Goal: Information Seeking & Learning: Compare options

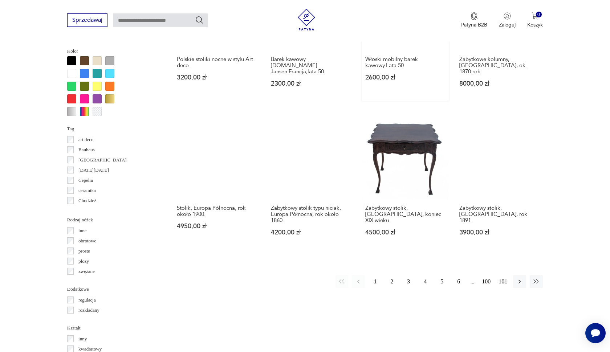
scroll to position [668, 0]
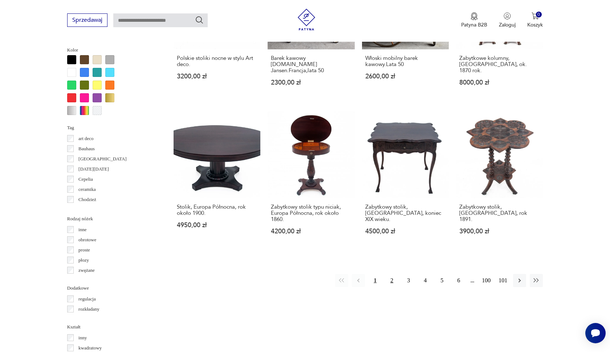
click at [392, 274] on button "2" at bounding box center [391, 280] width 13 height 13
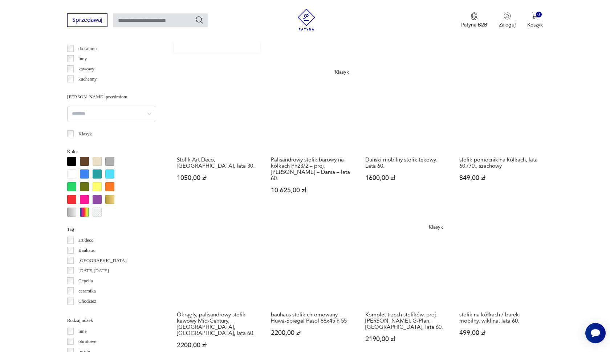
scroll to position [568, 0]
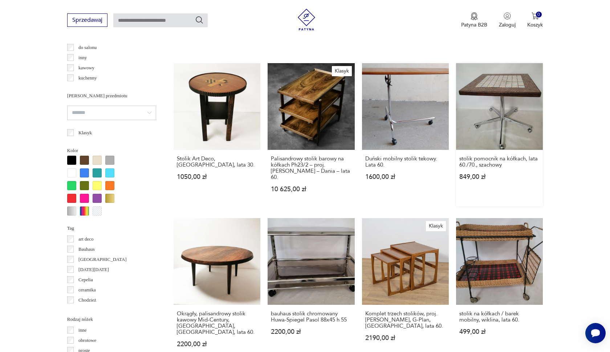
click at [502, 110] on link "stolik pomocnik na kółkach, lata 60./70., szachowy 849,00 zł" at bounding box center [499, 134] width 87 height 143
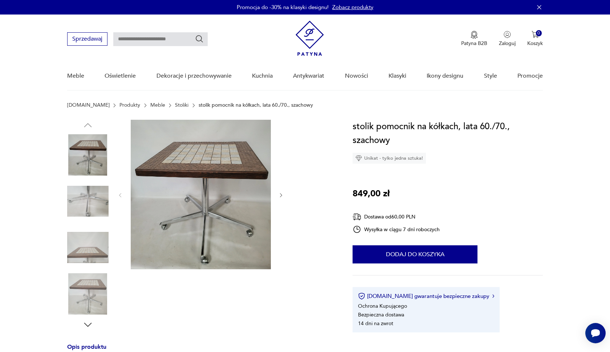
click at [83, 201] on img at bounding box center [87, 201] width 41 height 41
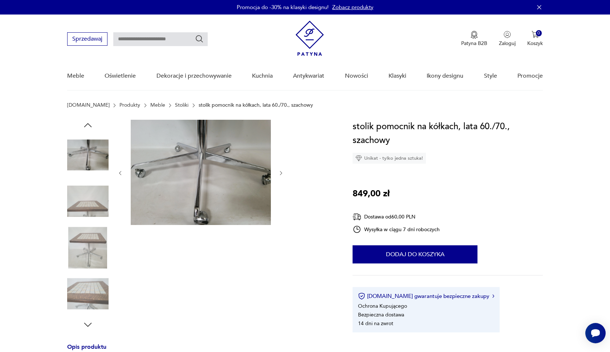
click at [95, 203] on img at bounding box center [87, 201] width 41 height 41
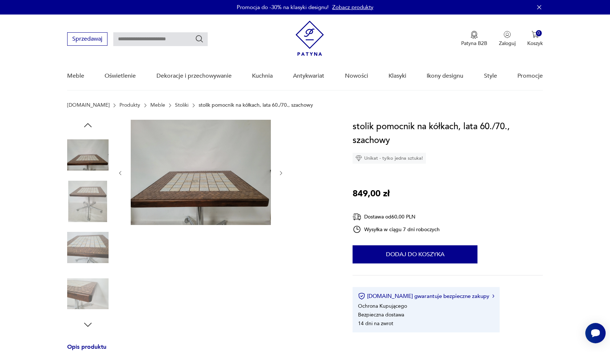
click at [95, 225] on div at bounding box center [87, 225] width 41 height 182
click at [88, 248] on img at bounding box center [87, 247] width 41 height 41
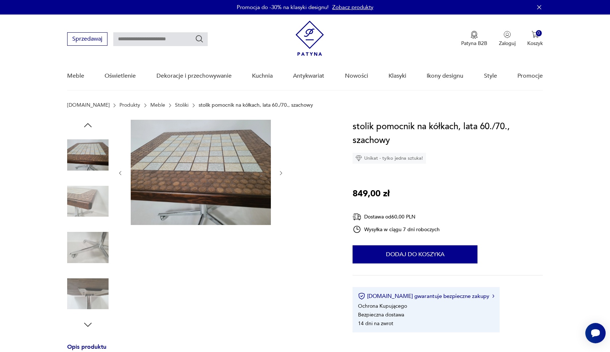
click at [73, 253] on img at bounding box center [87, 247] width 41 height 41
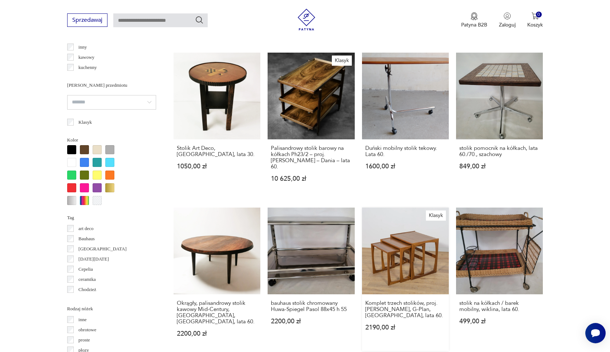
scroll to position [585, 0]
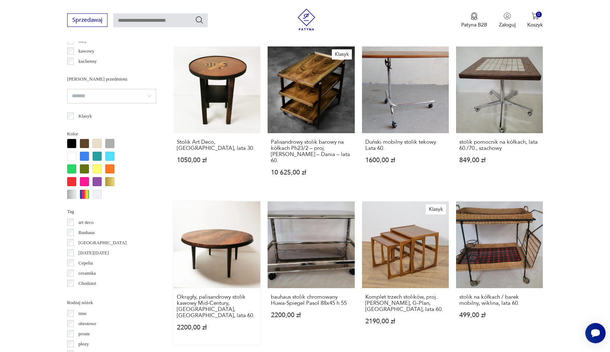
click at [196, 260] on link "Okrągły, palisandrowy stolik kawowy Mid-Century, Silkeborg, Dania, lata 60. 220…" at bounding box center [217, 273] width 87 height 143
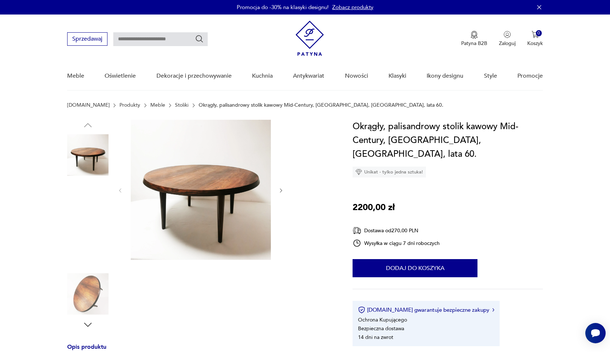
click at [91, 241] on img at bounding box center [87, 247] width 41 height 41
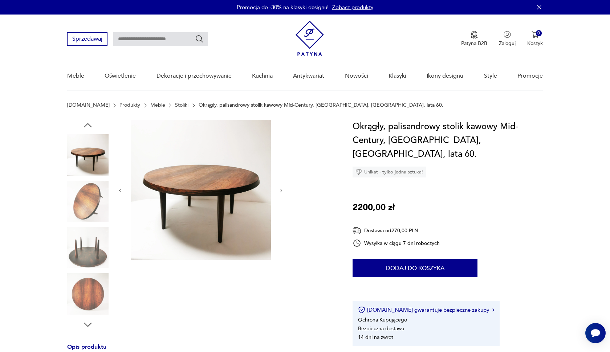
click at [84, 242] on img at bounding box center [87, 247] width 41 height 41
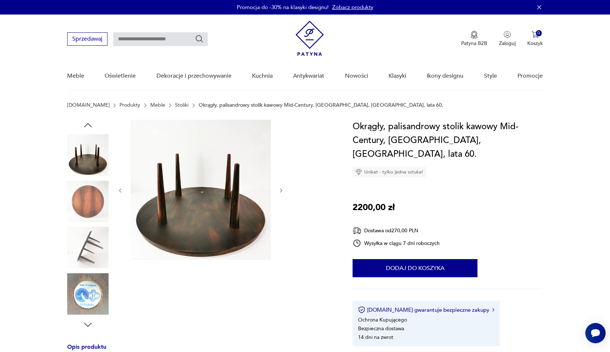
click at [89, 274] on img at bounding box center [87, 293] width 41 height 41
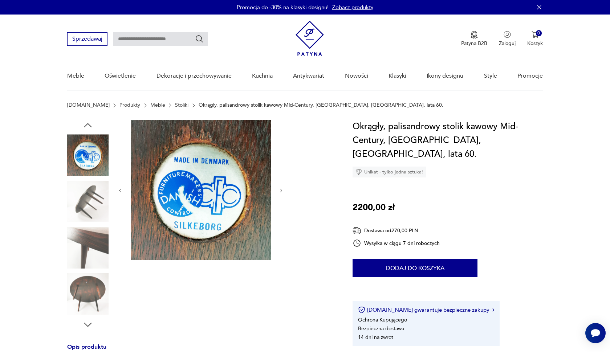
click at [89, 252] on img at bounding box center [87, 247] width 41 height 41
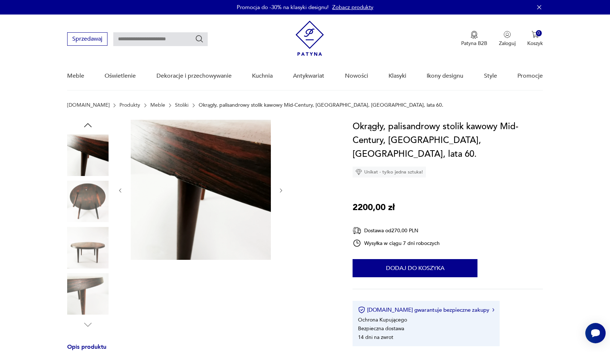
click at [87, 248] on img at bounding box center [87, 247] width 41 height 41
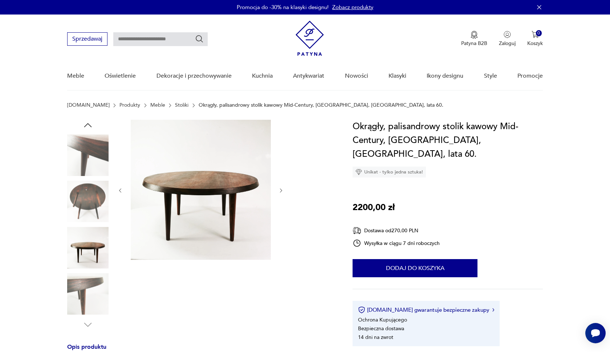
click at [86, 289] on img at bounding box center [87, 293] width 41 height 41
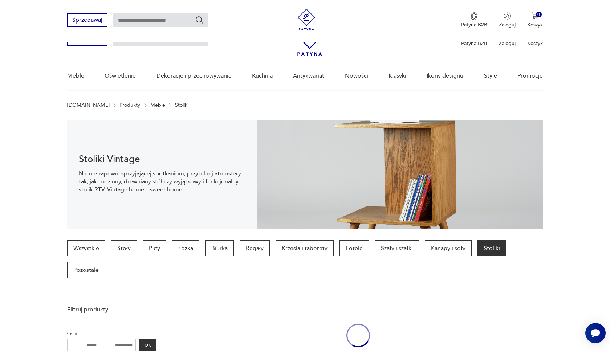
scroll to position [585, 0]
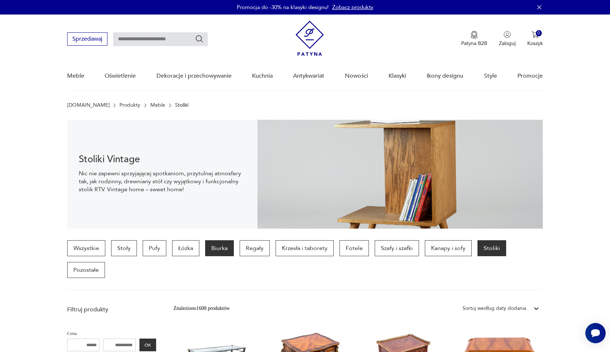
click at [214, 247] on p "Biurka" at bounding box center [219, 248] width 29 height 16
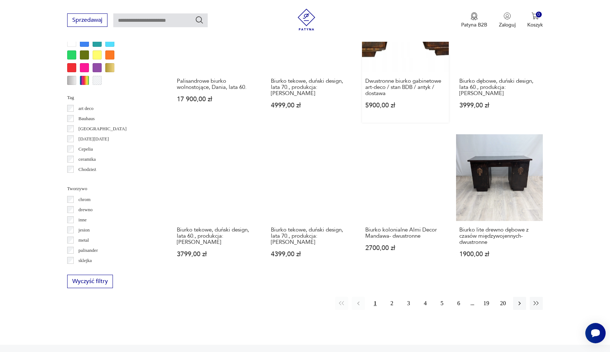
scroll to position [660, 0]
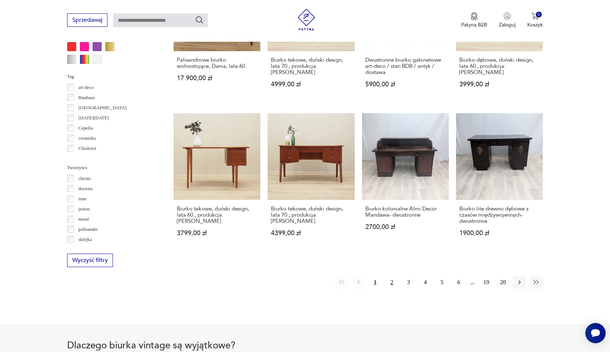
click at [390, 286] on button "2" at bounding box center [391, 282] width 13 height 13
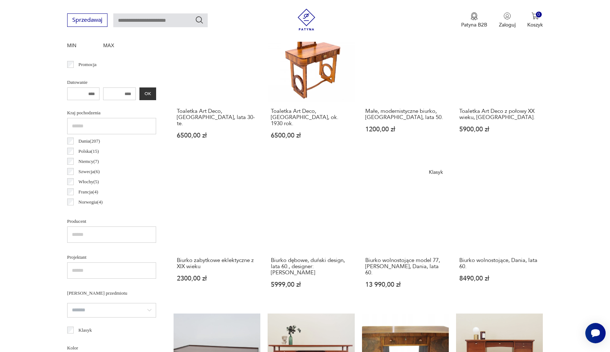
scroll to position [193, 0]
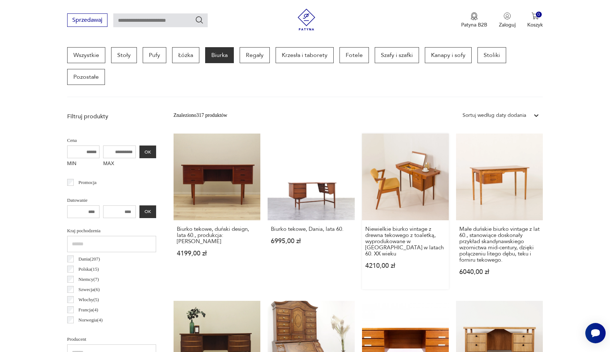
click at [395, 211] on link "Niewielkie biurko vintage z drewna tekowego z toaletką, wyprodukowane w Danii w…" at bounding box center [405, 212] width 87 height 156
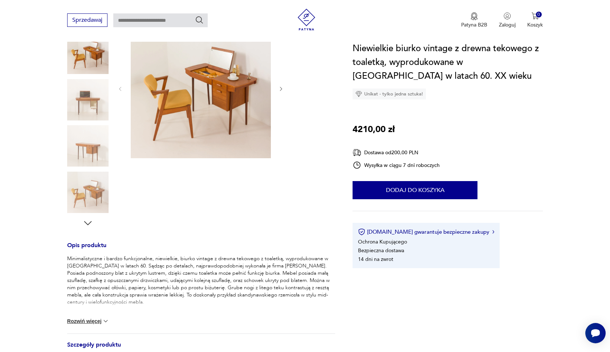
click at [95, 219] on div at bounding box center [87, 123] width 41 height 211
click at [85, 223] on icon "button" at bounding box center [87, 223] width 11 height 11
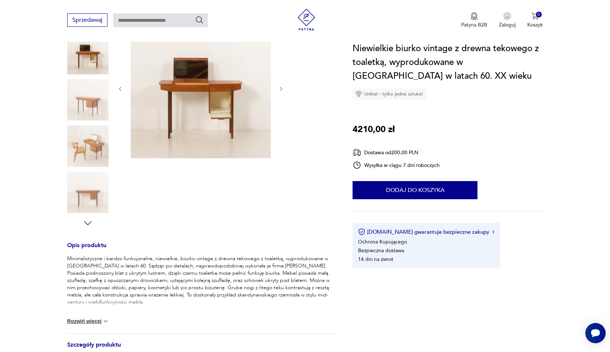
click at [80, 225] on div at bounding box center [87, 123] width 41 height 211
click at [101, 217] on div at bounding box center [87, 123] width 41 height 211
click at [90, 270] on p "Minimalistyczne i bardzo funkcjonalne, niewielkie, biurko vintage z drewna teko…" at bounding box center [201, 280] width 268 height 51
click at [97, 181] on img at bounding box center [87, 192] width 41 height 41
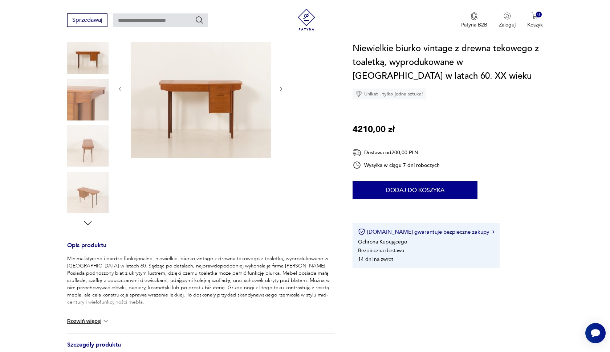
click at [98, 134] on img at bounding box center [87, 145] width 41 height 41
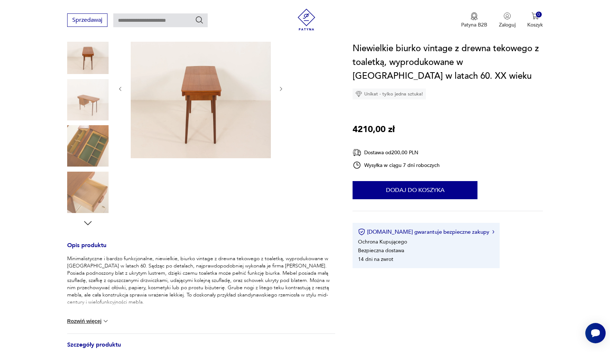
click at [92, 213] on div at bounding box center [87, 192] width 41 height 41
click at [91, 261] on p "Minimalistyczne i bardzo funkcjonalne, niewielkie, biurko vintage z drewna teko…" at bounding box center [201, 280] width 268 height 51
click at [89, 298] on p "Minimalistyczne i bardzo funkcjonalne, niewielkie, biurko vintage z drewna teko…" at bounding box center [201, 280] width 268 height 51
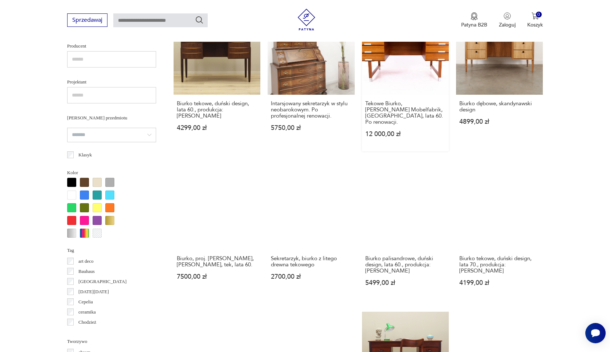
scroll to position [541, 0]
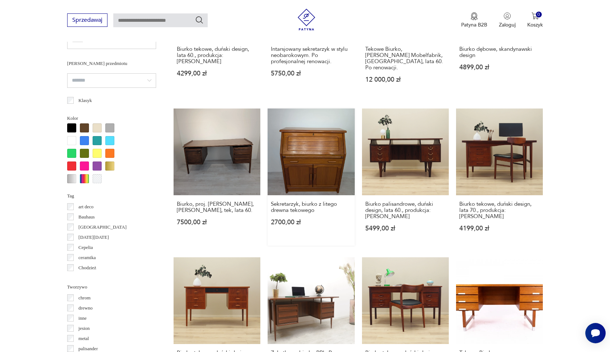
click at [305, 165] on link "Sekretarzyk, biurko z litego drewna tekowego 2700,00 zł" at bounding box center [311, 177] width 87 height 137
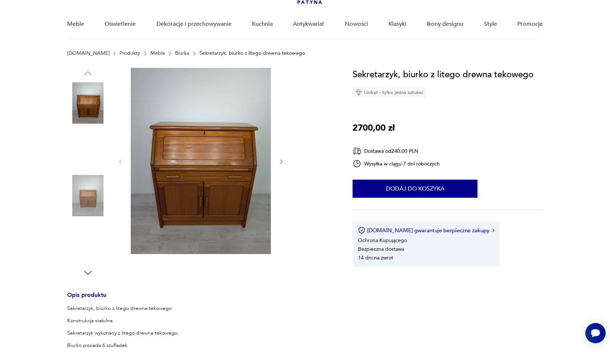
scroll to position [52, 0]
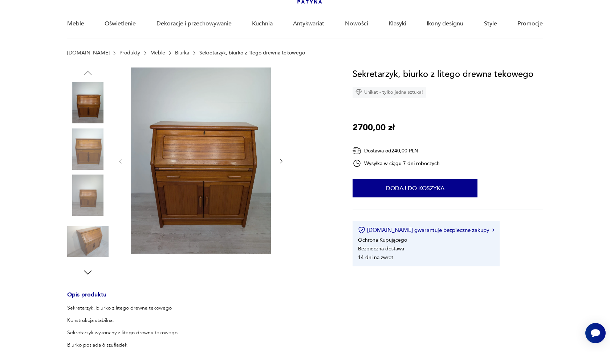
click at [86, 275] on icon "button" at bounding box center [87, 272] width 11 height 11
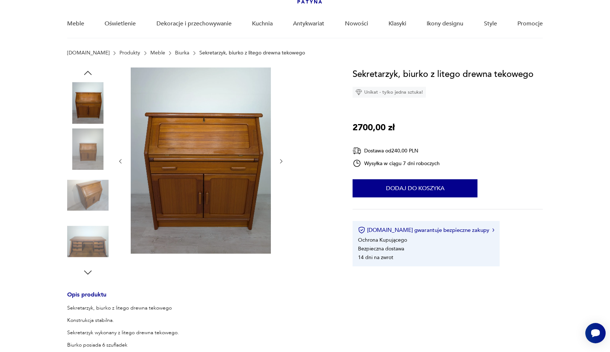
click at [86, 274] on icon "button" at bounding box center [87, 272] width 11 height 11
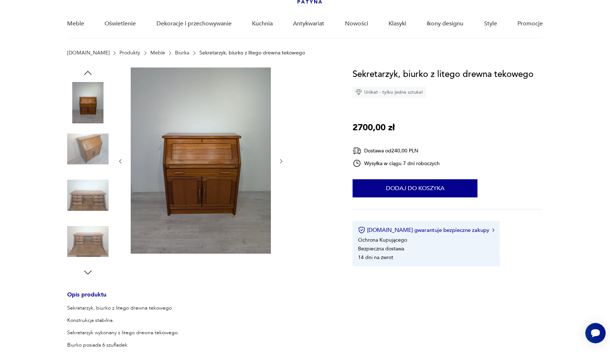
click at [89, 187] on img at bounding box center [87, 195] width 41 height 41
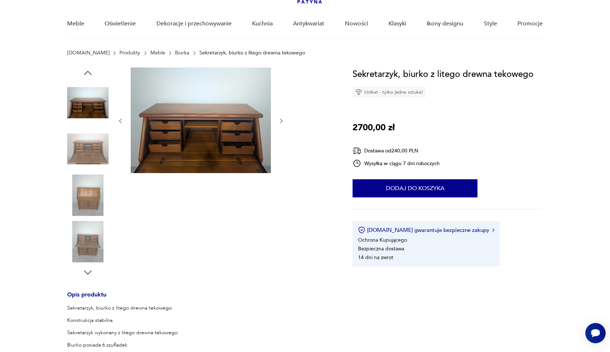
click at [86, 199] on img at bounding box center [87, 195] width 41 height 41
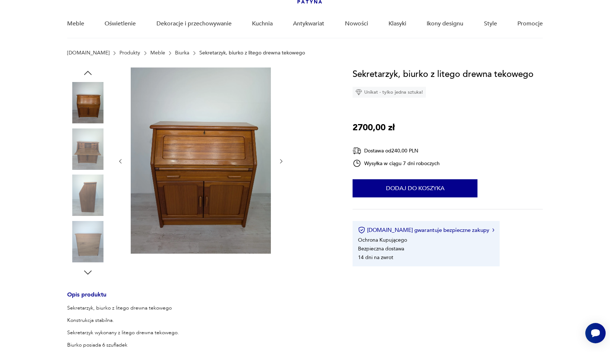
click at [88, 237] on img at bounding box center [87, 241] width 41 height 41
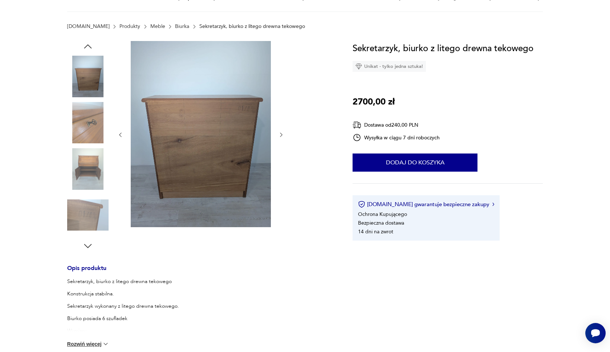
scroll to position [27, 0]
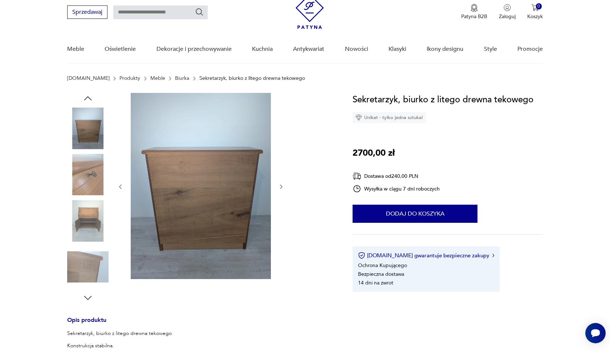
click at [94, 138] on img at bounding box center [87, 127] width 41 height 41
click at [91, 138] on img at bounding box center [87, 127] width 41 height 41
click at [87, 101] on icon "button" at bounding box center [87, 98] width 11 height 11
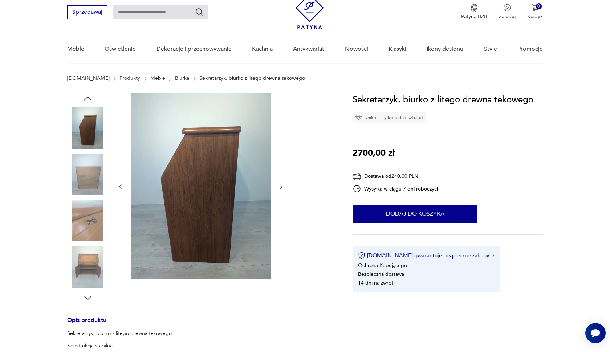
click at [87, 101] on icon "button" at bounding box center [87, 98] width 11 height 11
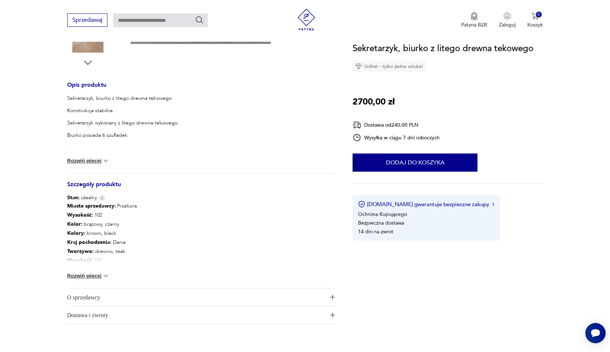
scroll to position [264, 0]
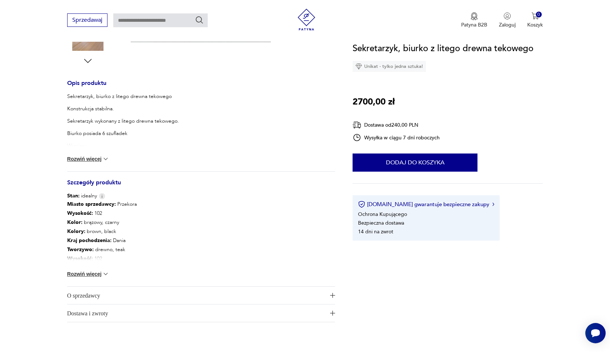
click at [93, 275] on button "Rozwiń więcej" at bounding box center [88, 273] width 42 height 7
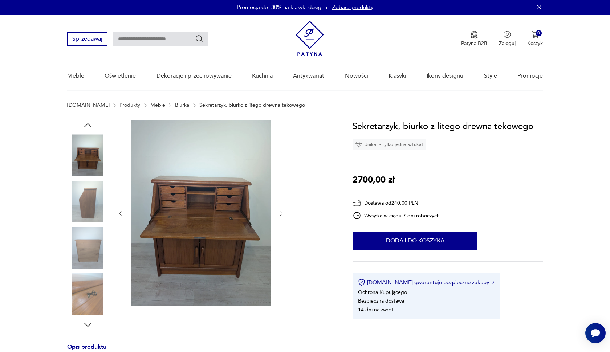
scroll to position [0, 0]
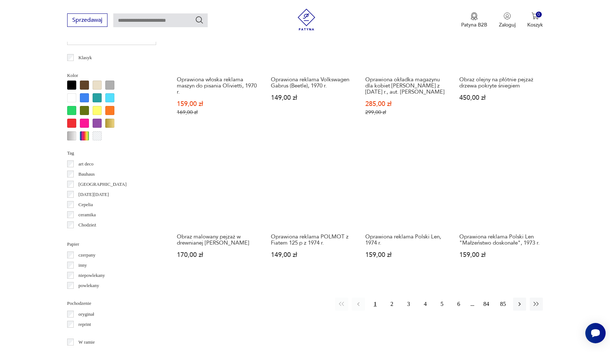
scroll to position [632, 0]
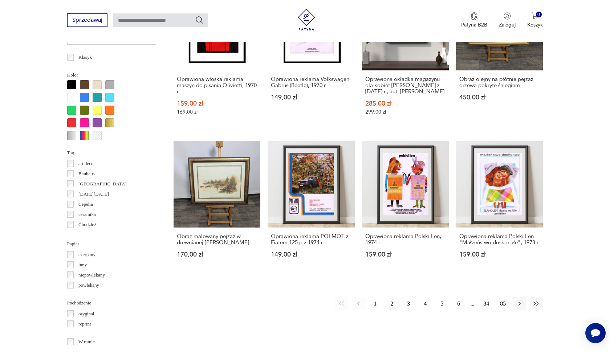
click at [389, 307] on button "2" at bounding box center [391, 303] width 13 height 13
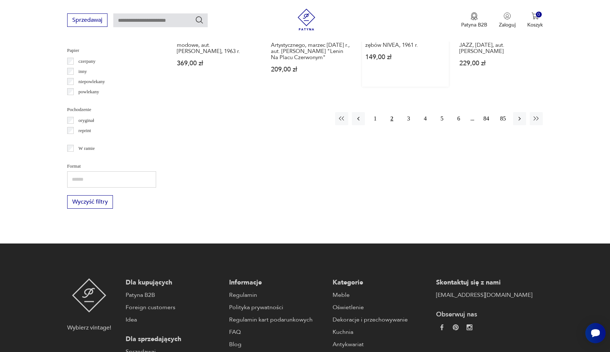
scroll to position [832, 0]
